Goal: Task Accomplishment & Management: Manage account settings

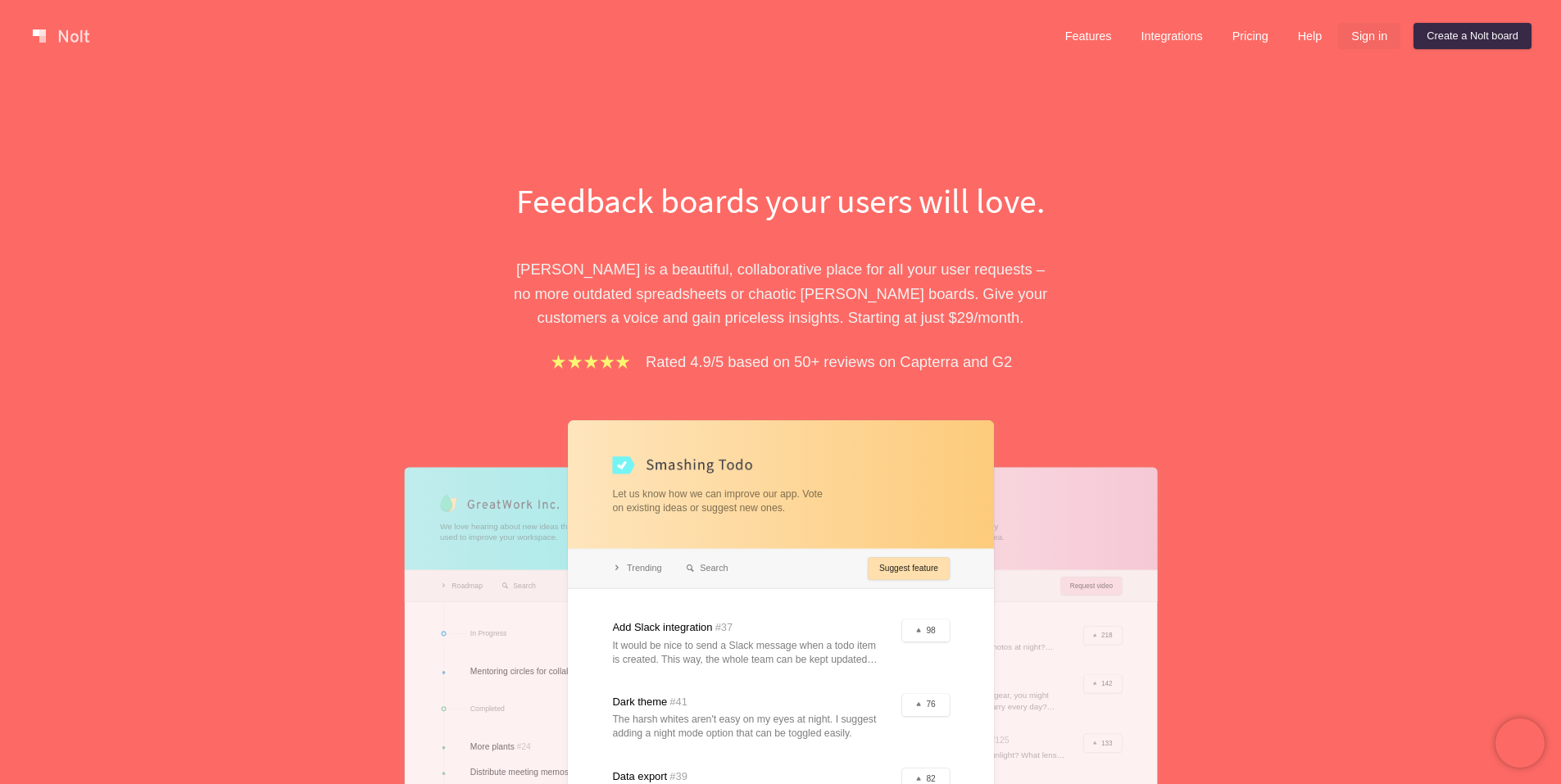
click at [1374, 38] on link "Sign in" at bounding box center [1369, 36] width 62 height 26
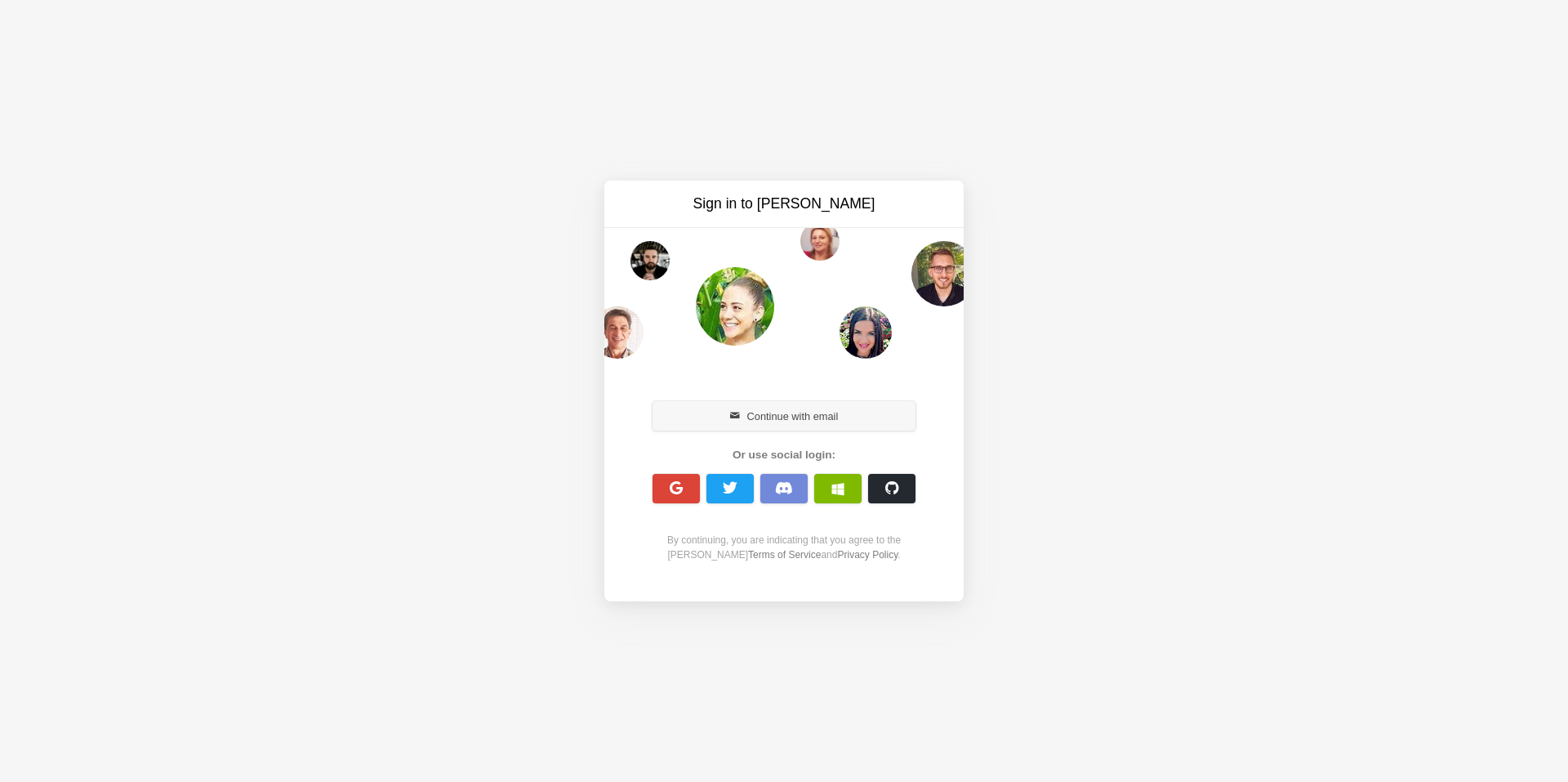
click at [815, 409] on button "Continue with email" at bounding box center [784, 415] width 263 height 29
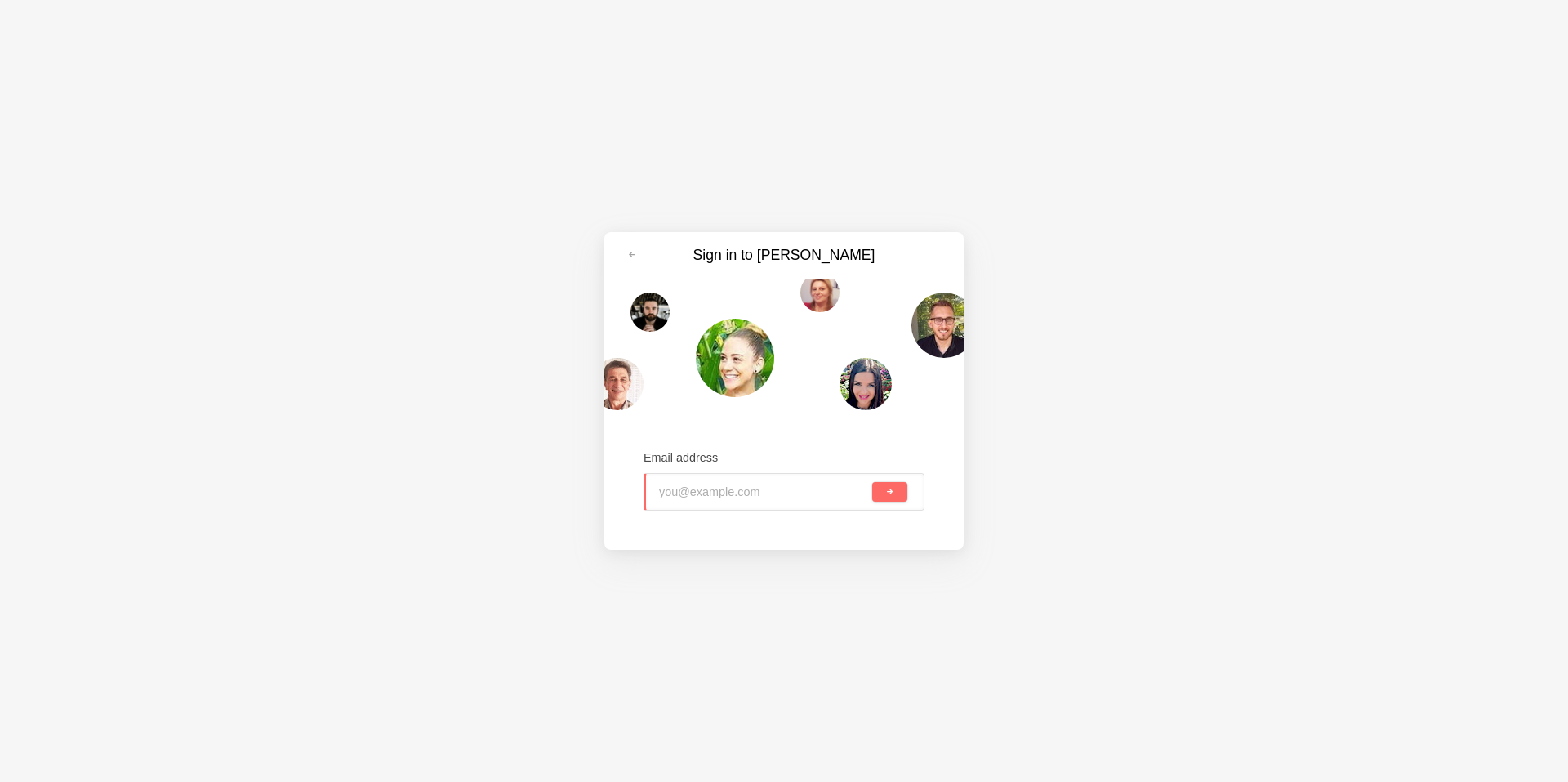
click at [701, 498] on input "email" at bounding box center [765, 491] width 210 height 36
type input "legomaniacforlife@gmail.com"
click at [873, 481] on button "submit" at bounding box center [890, 491] width 35 height 19
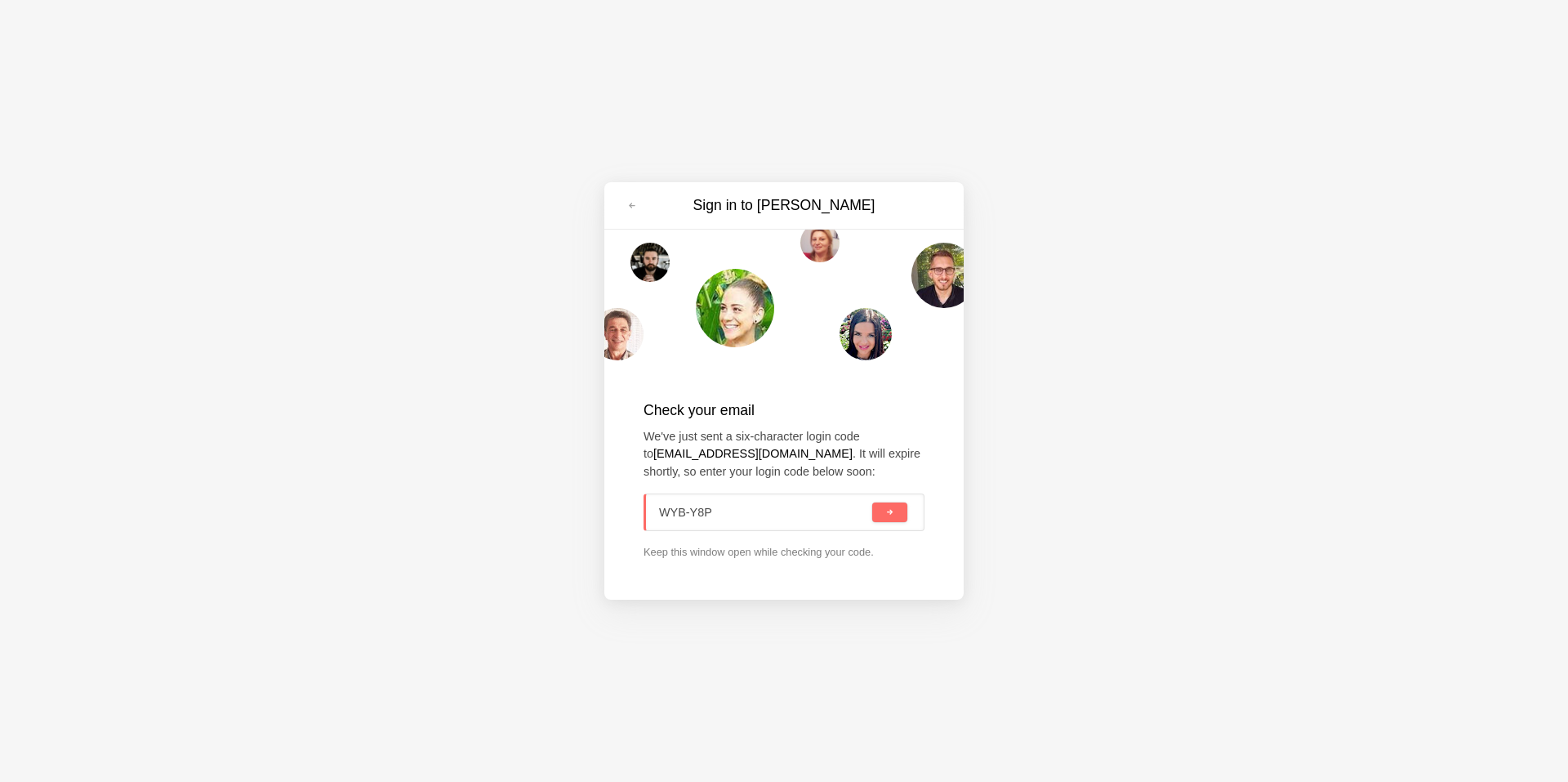
type input "WYB-Y8P"
click at [873, 502] on button "submit" at bounding box center [890, 512] width 35 height 19
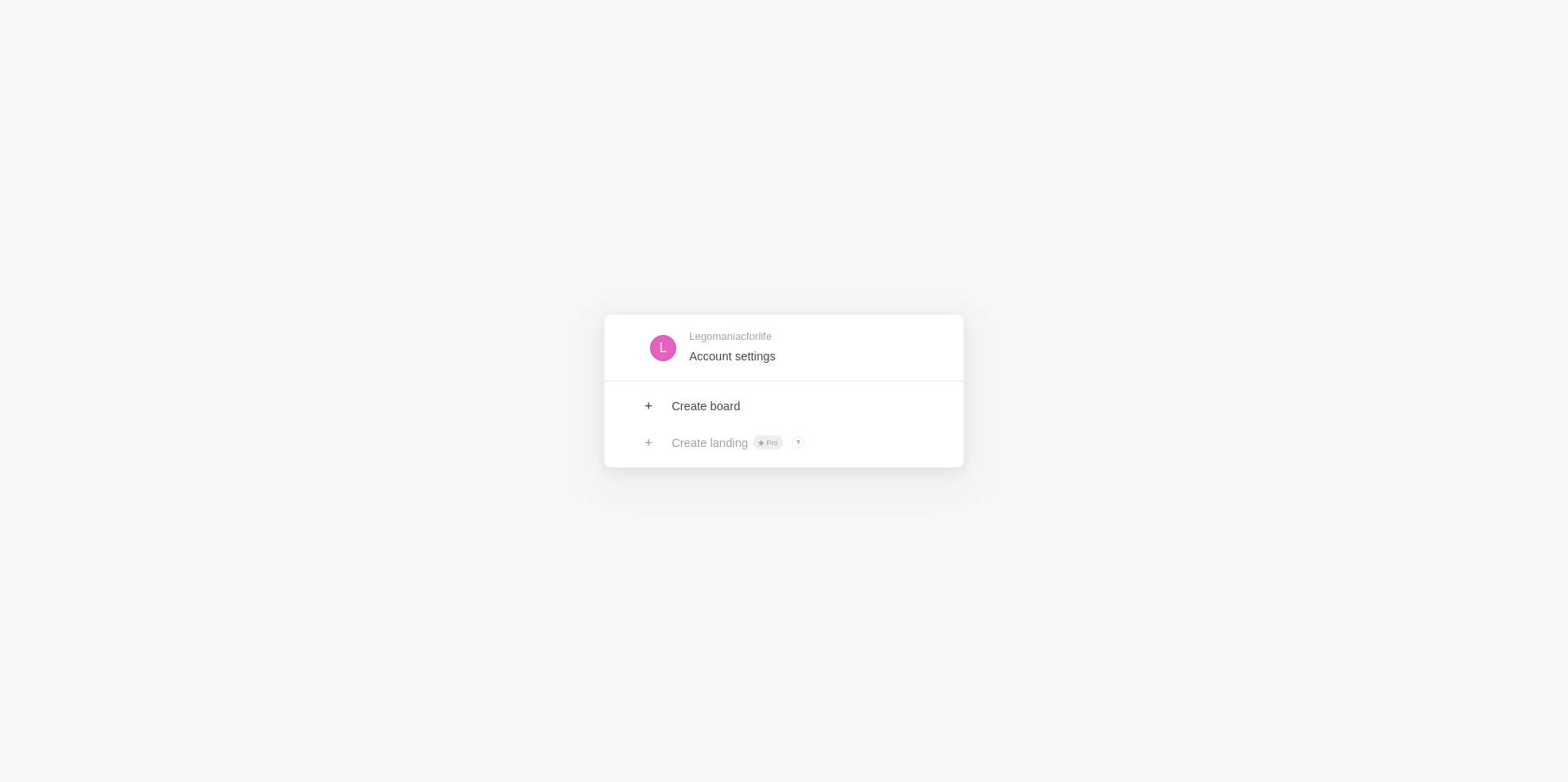
click at [912, 502] on div "L Legomaniacforlife Account settings Create board Create landing Pro ? Board ow…" at bounding box center [784, 391] width 1568 height 782
